Goal: Navigation & Orientation: Find specific page/section

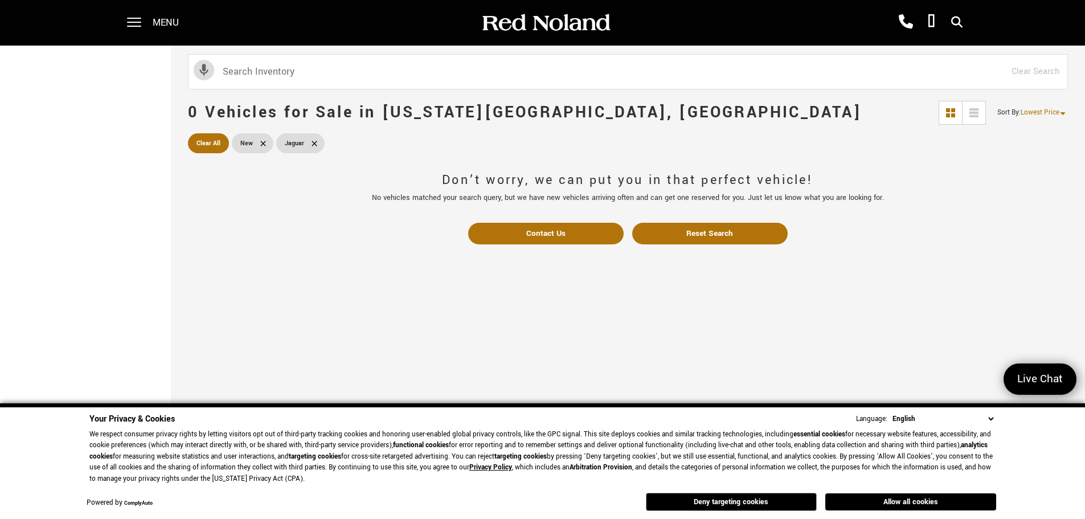
click at [158, 22] on span "Menu" at bounding box center [166, 23] width 26 height 46
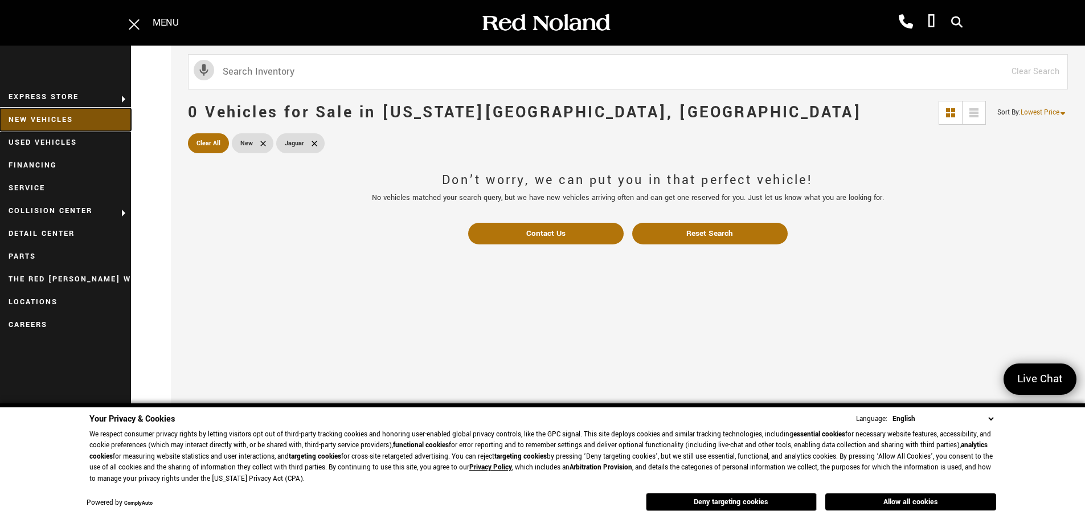
click at [41, 115] on link "New Vehicles" at bounding box center [65, 119] width 131 height 23
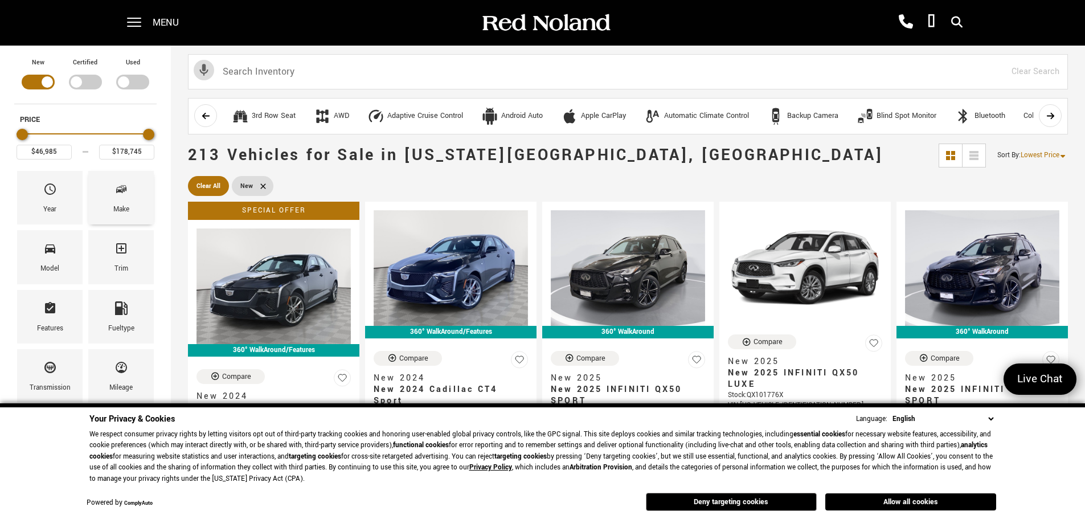
click at [140, 200] on div "Make" at bounding box center [121, 198] width 66 height 54
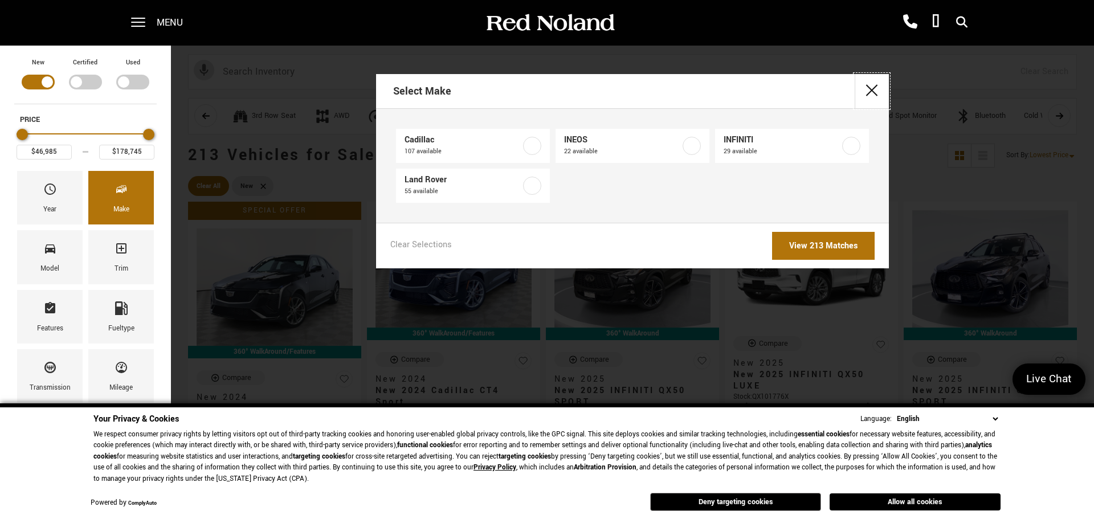
click at [872, 88] on button "close" at bounding box center [871, 91] width 34 height 34
